Goal: Find specific page/section

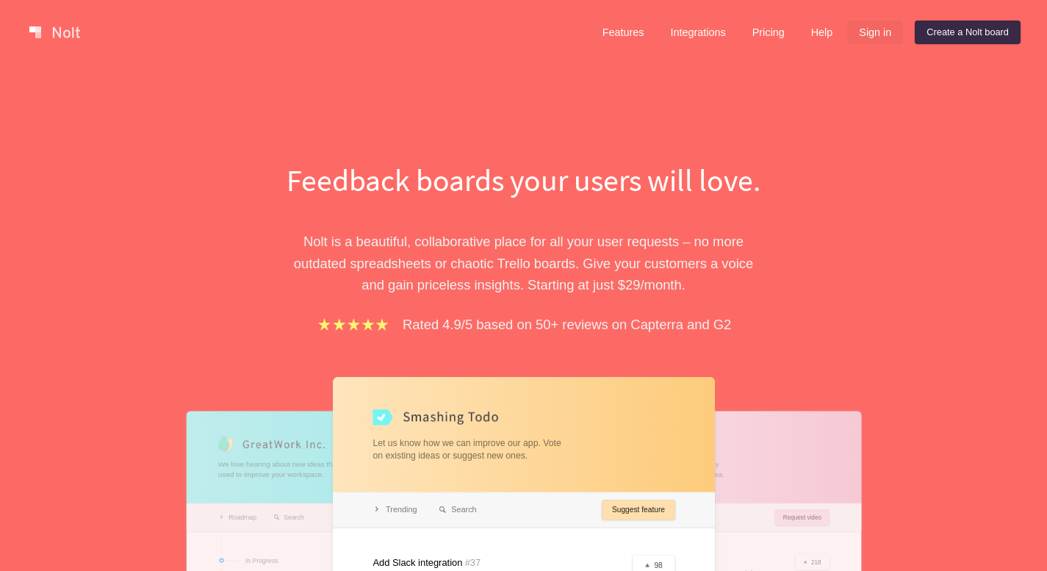
click at [873, 36] on link "Sign in" at bounding box center [875, 33] width 56 height 24
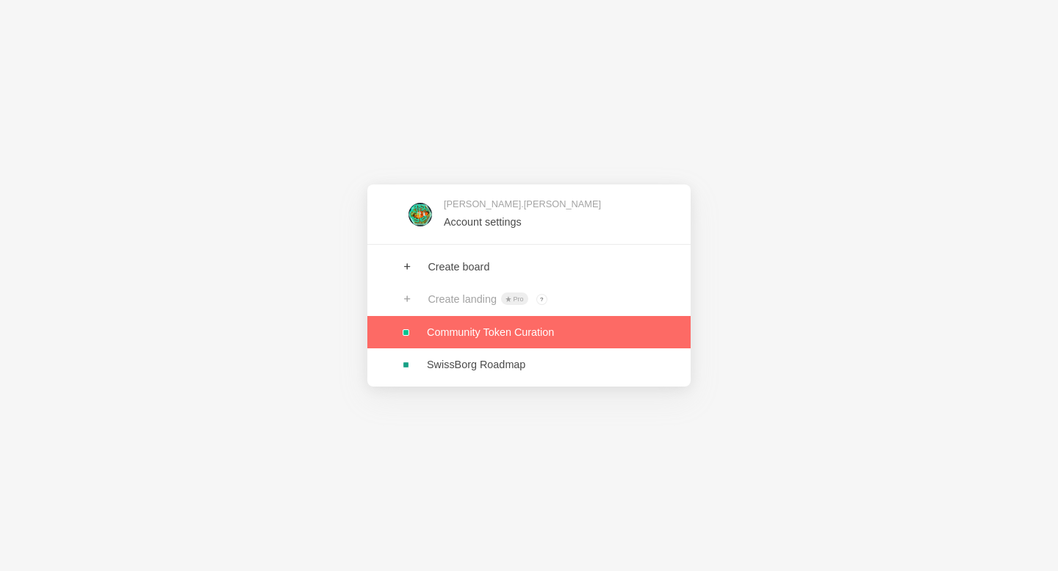
click at [557, 329] on link at bounding box center [528, 332] width 323 height 32
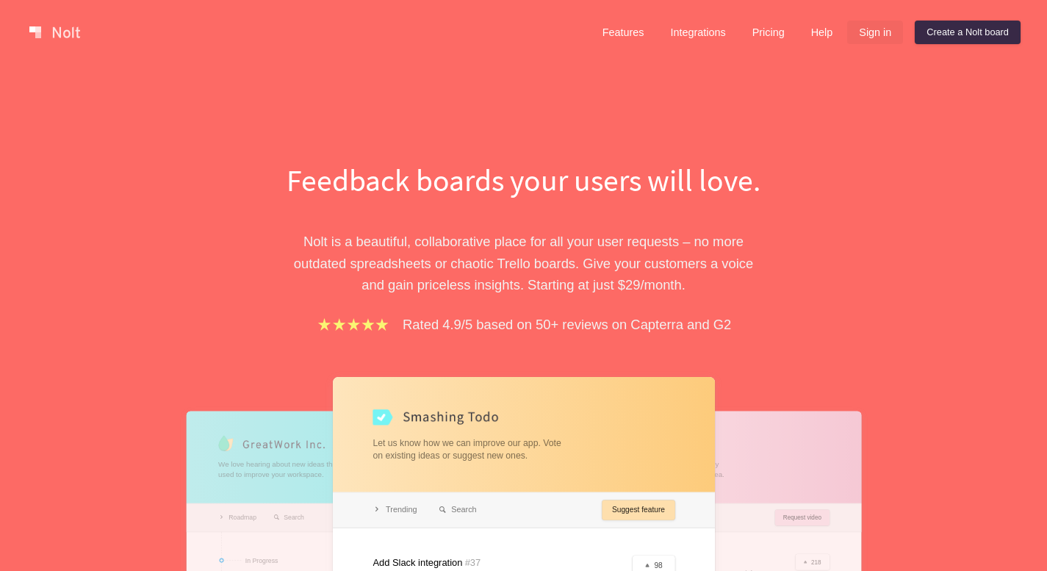
click at [864, 35] on link "Sign in" at bounding box center [875, 33] width 56 height 24
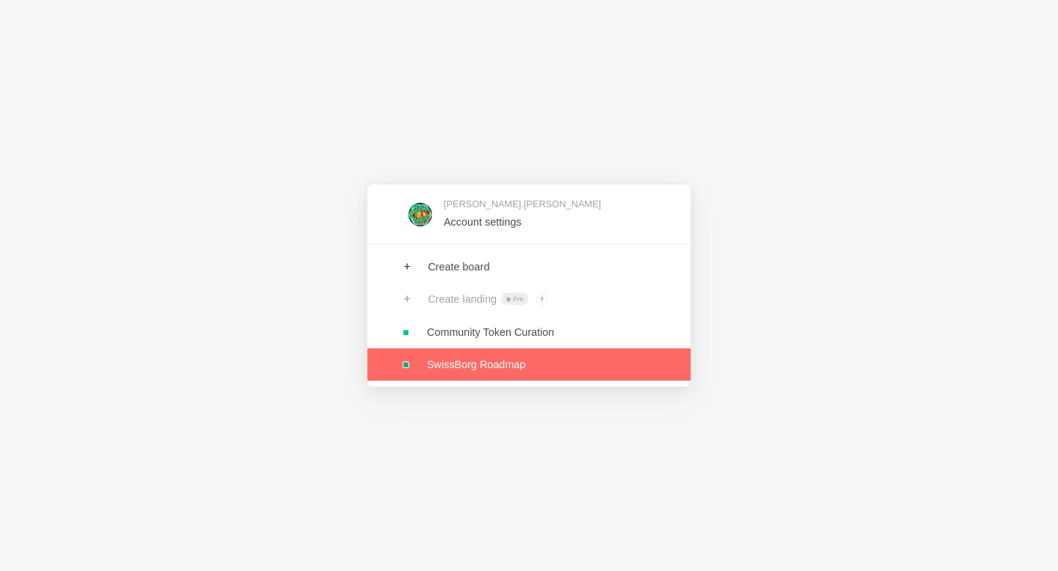
click at [526, 367] on link at bounding box center [528, 364] width 323 height 32
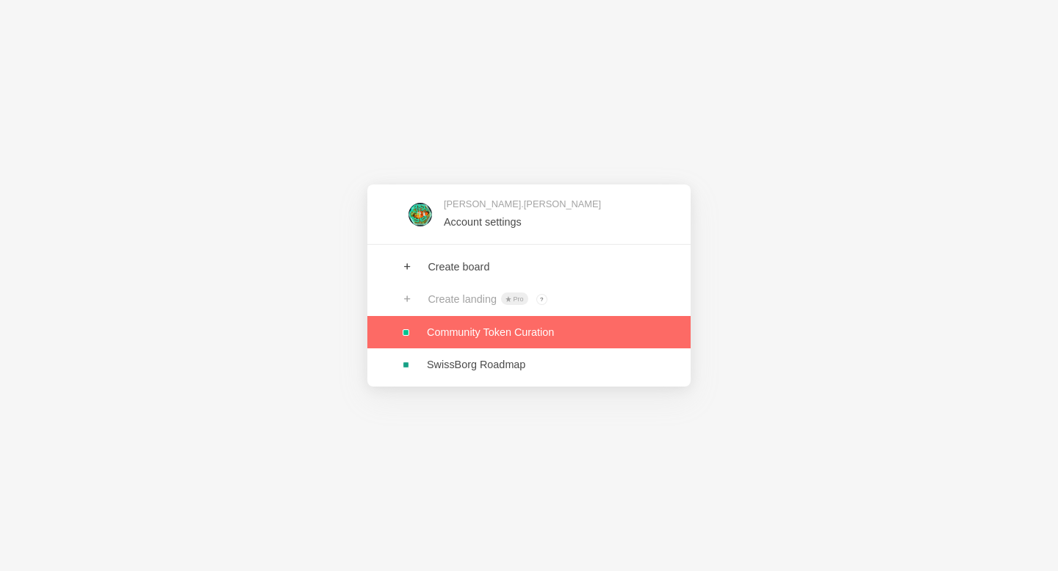
click at [520, 336] on link at bounding box center [528, 332] width 323 height 32
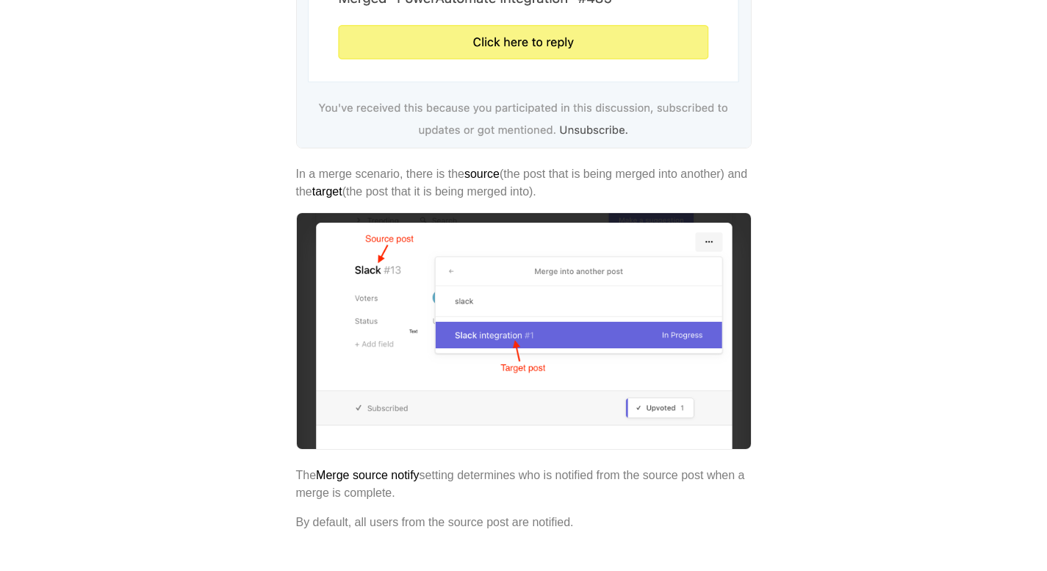
scroll to position [3081, 0]
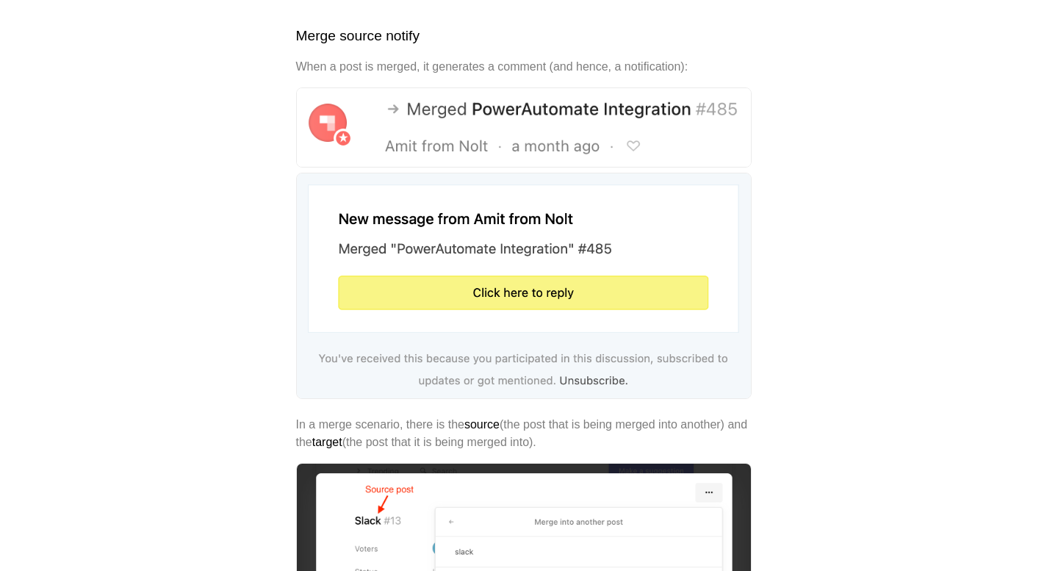
scroll to position [2524, 0]
